Goal: Task Accomplishment & Management: Complete application form

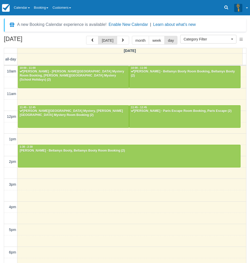
select select
click at [32, 9] on link "Calendar" at bounding box center [22, 7] width 20 height 15
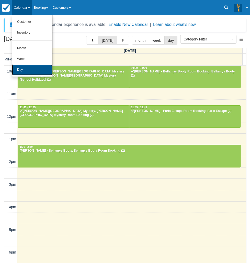
click at [26, 70] on link "Day" at bounding box center [32, 69] width 40 height 11
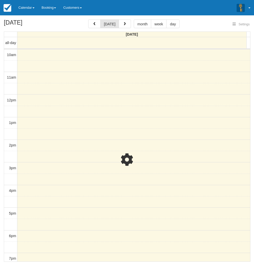
select select
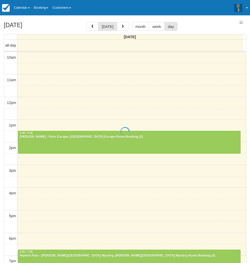
select select
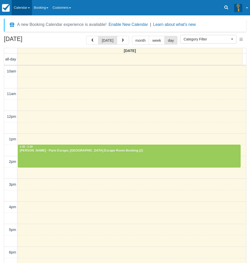
click at [29, 5] on link "Calendar" at bounding box center [22, 7] width 20 height 15
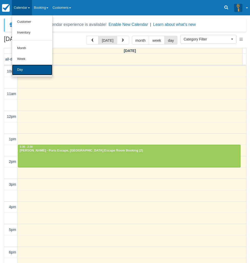
click at [24, 69] on link "Day" at bounding box center [32, 69] width 40 height 11
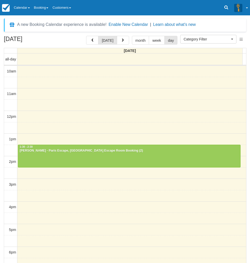
select select
click at [25, 4] on link "Calendar" at bounding box center [22, 7] width 20 height 15
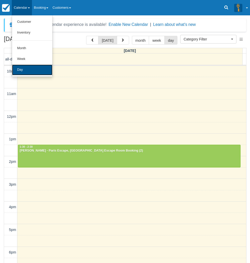
click at [24, 69] on link "Day" at bounding box center [32, 69] width 40 height 11
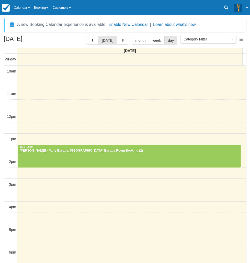
select select
click at [50, 7] on link "Booking" at bounding box center [41, 7] width 19 height 15
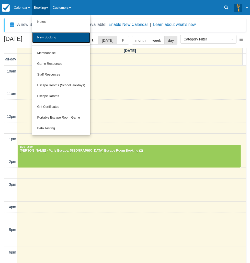
click at [60, 36] on link "New Booking" at bounding box center [61, 37] width 58 height 11
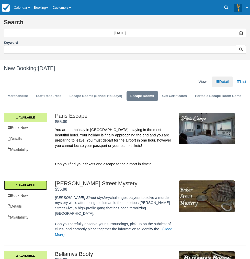
click at [47, 180] on link "1 Available" at bounding box center [26, 184] width 44 height 9
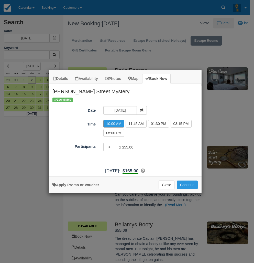
click at [111, 123] on label "10:00 AM" at bounding box center [113, 124] width 21 height 8
click at [189, 184] on button "Continue" at bounding box center [187, 184] width 21 height 9
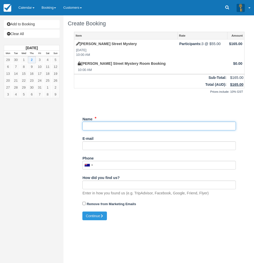
click at [89, 126] on input "Name" at bounding box center [159, 126] width 154 height 9
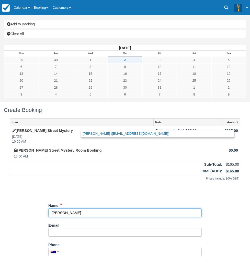
type input "Pascale"
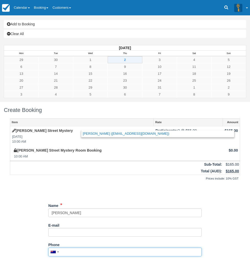
click at [104, 247] on input "Phone" at bounding box center [125, 251] width 154 height 9
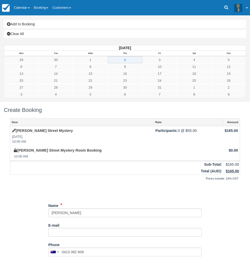
type input "+61413082609"
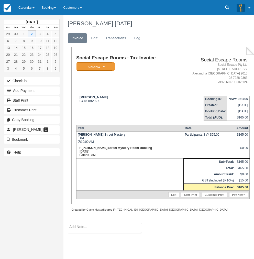
click at [111, 67] on em "Pending" at bounding box center [96, 66] width 38 height 9
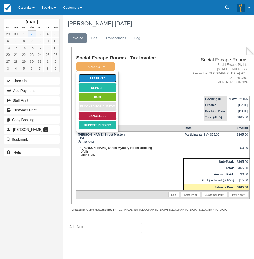
click at [102, 78] on link "Reserved" at bounding box center [97, 78] width 38 height 9
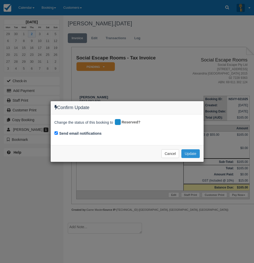
click at [192, 153] on button "Update" at bounding box center [190, 153] width 18 height 9
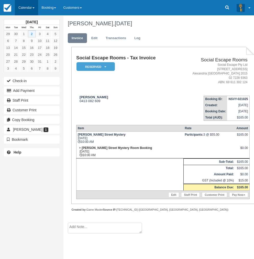
click at [24, 4] on link "Calendar" at bounding box center [26, 7] width 23 height 15
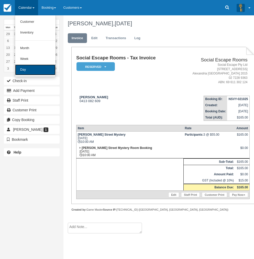
click at [25, 69] on link "Day" at bounding box center [35, 69] width 40 height 11
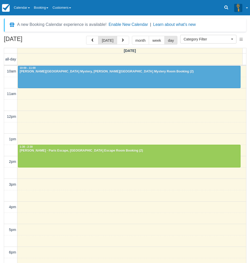
select select
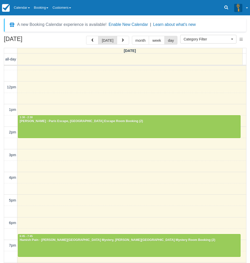
scroll to position [70, 0]
